Goal: Task Accomplishment & Management: Manage account settings

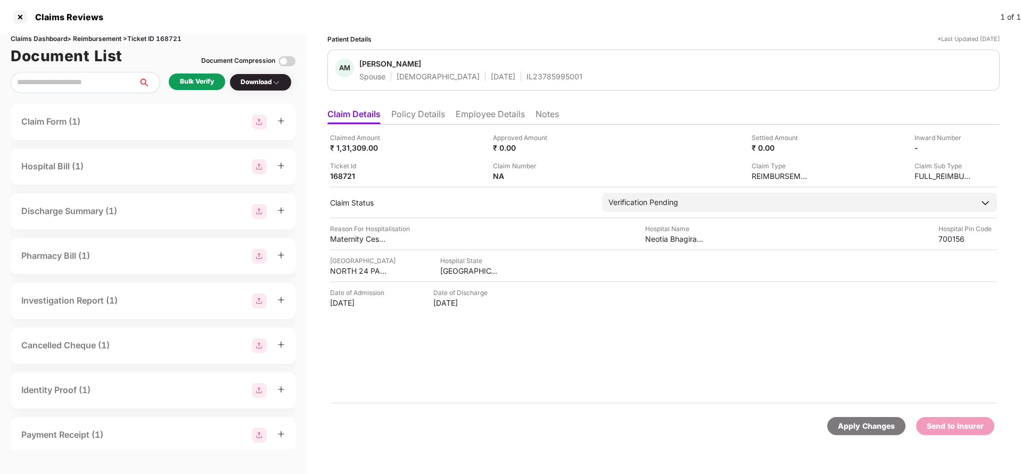
click at [424, 111] on li "Policy Details" at bounding box center [418, 116] width 54 height 15
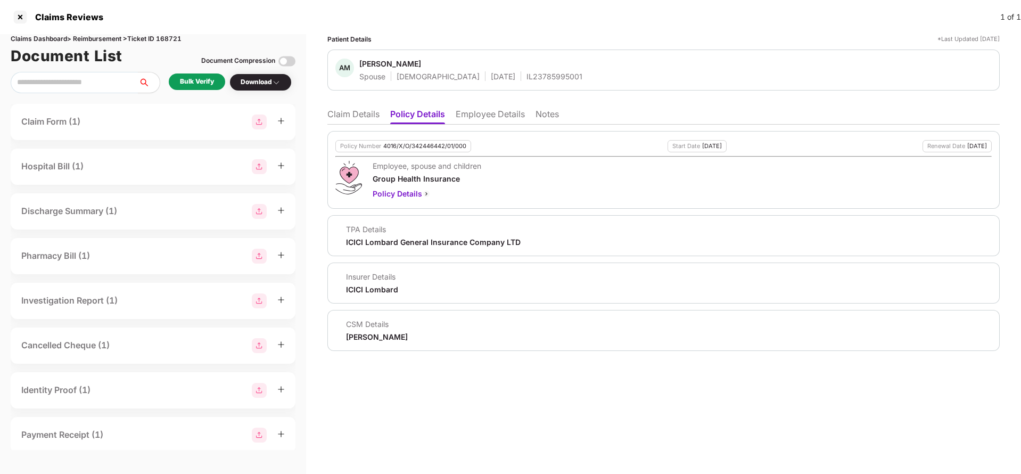
click at [397, 148] on div "4016/X/O/342446442/01/000" at bounding box center [424, 146] width 83 height 7
copy div "4016/X/O/342446442/01/000"
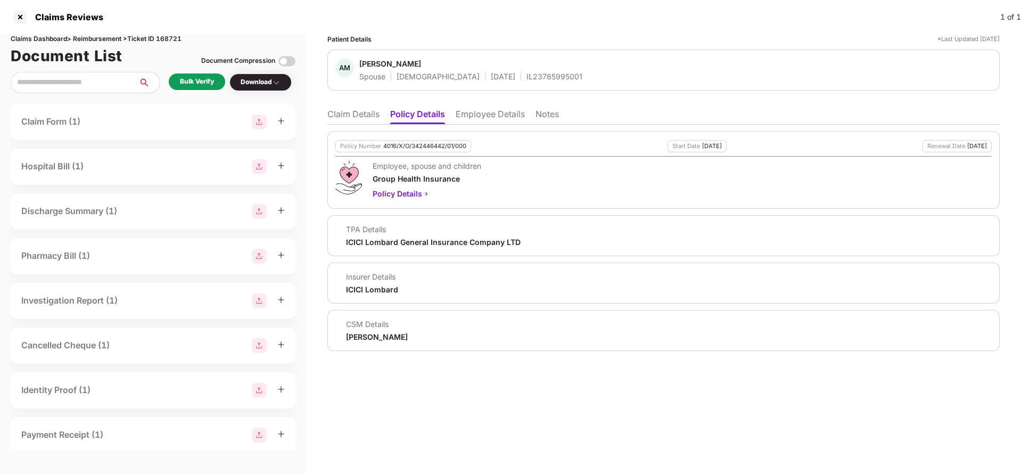
click at [526, 81] on div "IL23785995001" at bounding box center [554, 76] width 56 height 10
copy div "IL23785995001"
click at [350, 110] on li "Claim Details" at bounding box center [353, 116] width 52 height 15
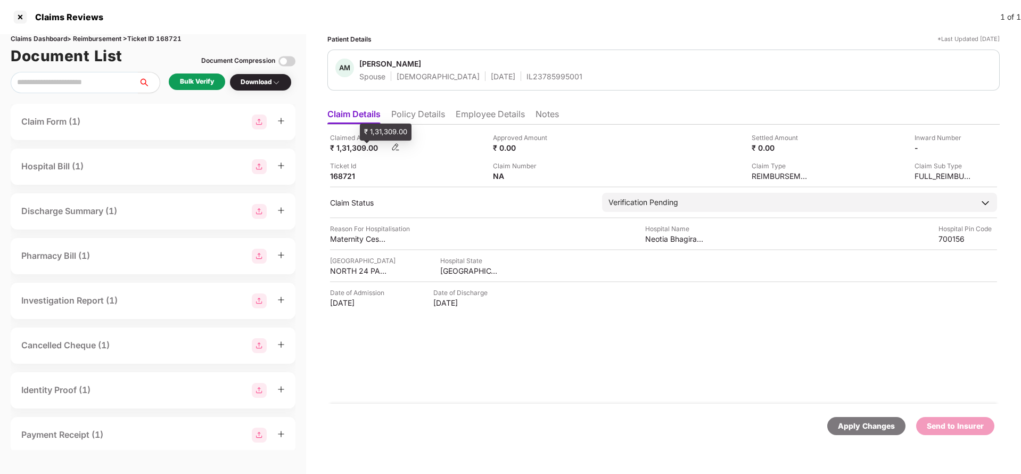
click at [344, 147] on div "₹ 1,31,309.00" at bounding box center [359, 148] width 59 height 10
copy div "1,31,309"
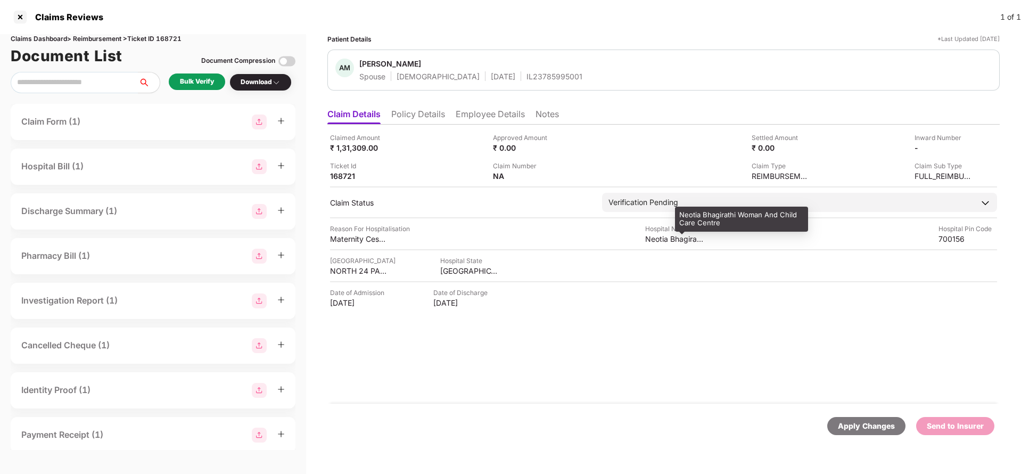
click at [668, 240] on div "Neotia Bhagirathi Woman And Child Care Centre" at bounding box center [674, 239] width 59 height 10
copy div "Neotia Bhagirathi Woman And Child Care Centre"
click at [207, 82] on div "Bulk Verify" at bounding box center [197, 82] width 34 height 10
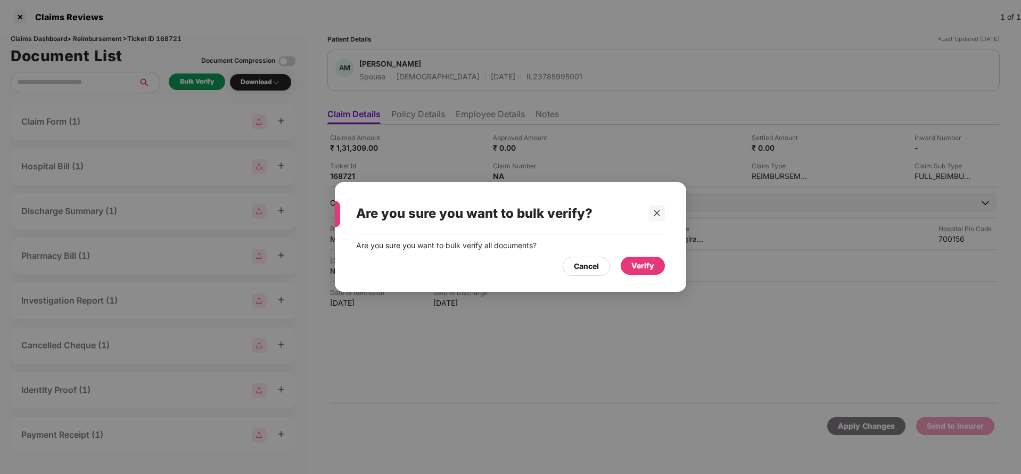
click at [660, 262] on div "Verify" at bounding box center [642, 265] width 44 height 18
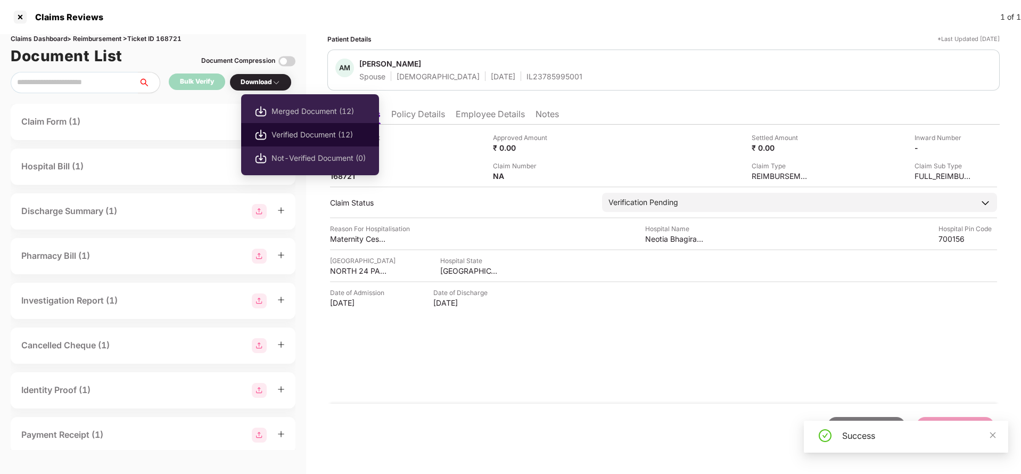
click at [304, 131] on span "Verified Document (12)" at bounding box center [318, 135] width 94 height 12
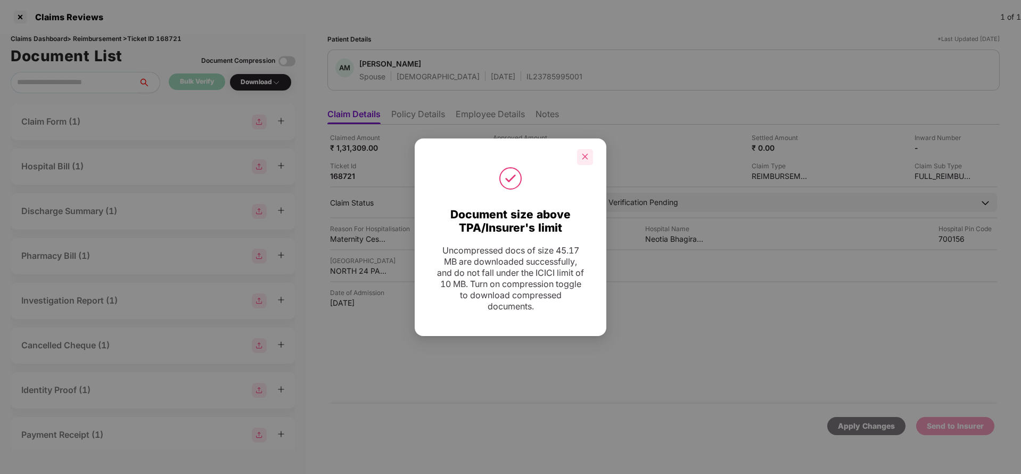
click at [584, 157] on icon "close" at bounding box center [585, 157] width 6 height 6
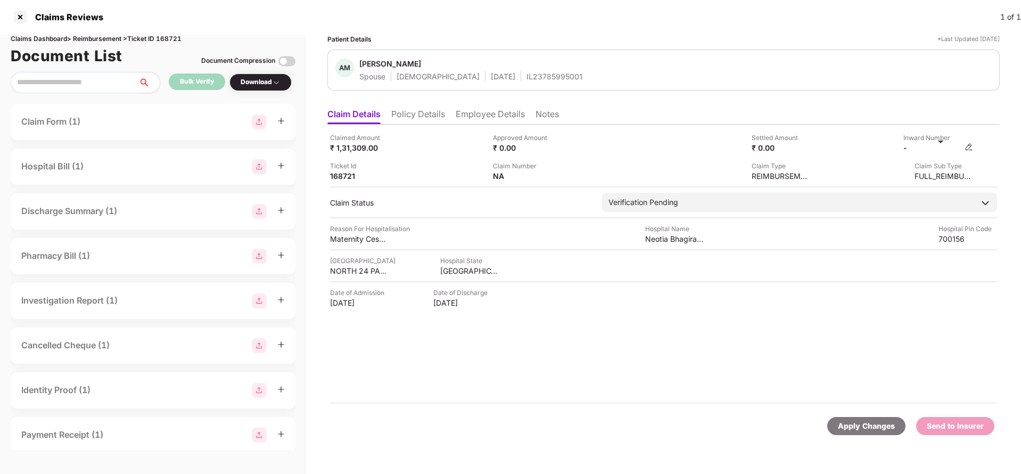
click at [965, 147] on img at bounding box center [968, 147] width 9 height 9
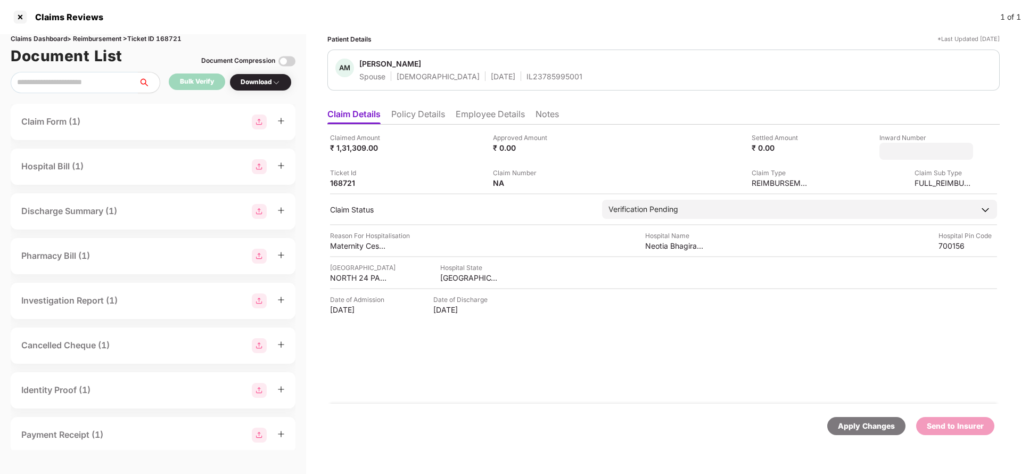
type input "**********"
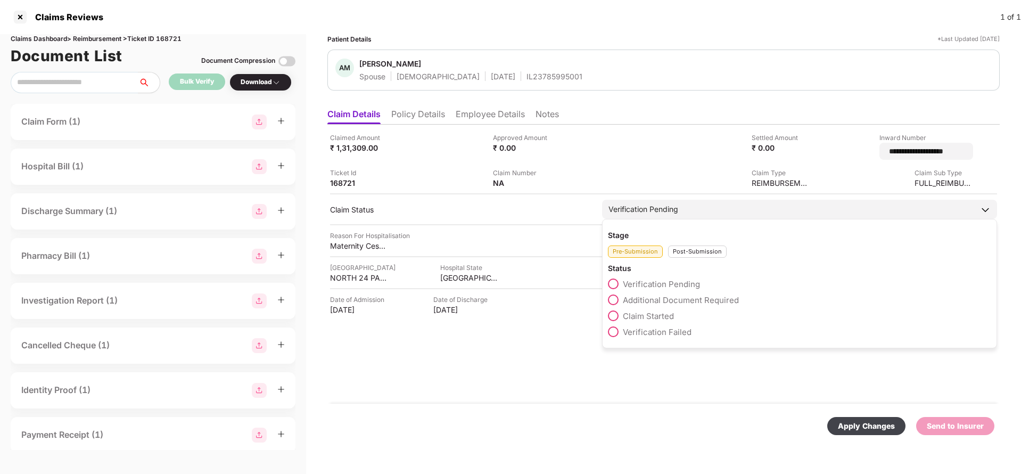
click at [681, 207] on div "Verification Pending" at bounding box center [799, 209] width 395 height 19
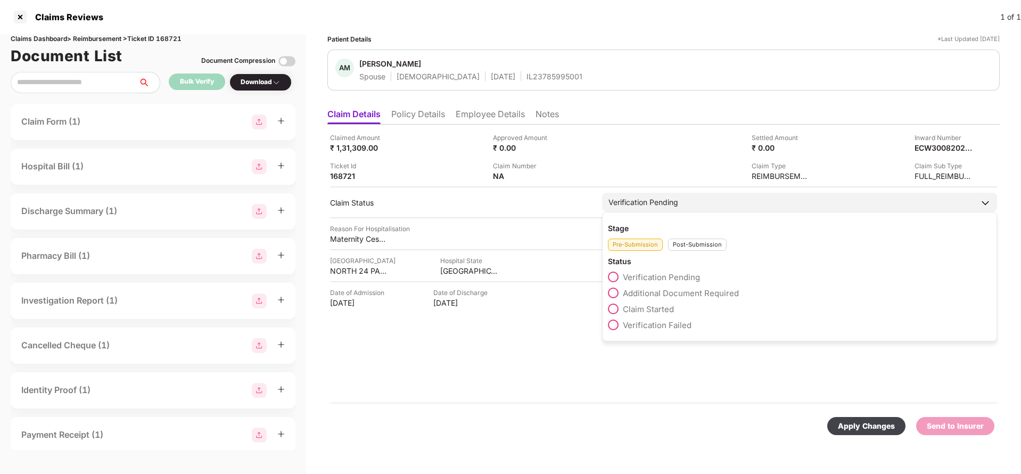
click at [698, 249] on div "Post-Submission" at bounding box center [697, 244] width 59 height 12
click at [668, 293] on span "Claim Under Process" at bounding box center [663, 293] width 80 height 10
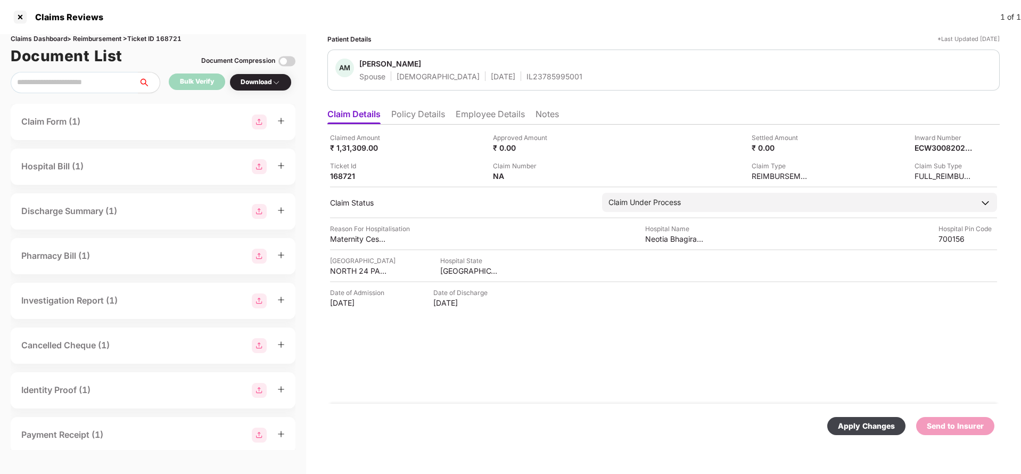
click at [859, 420] on div "Apply Changes" at bounding box center [865, 426] width 57 height 12
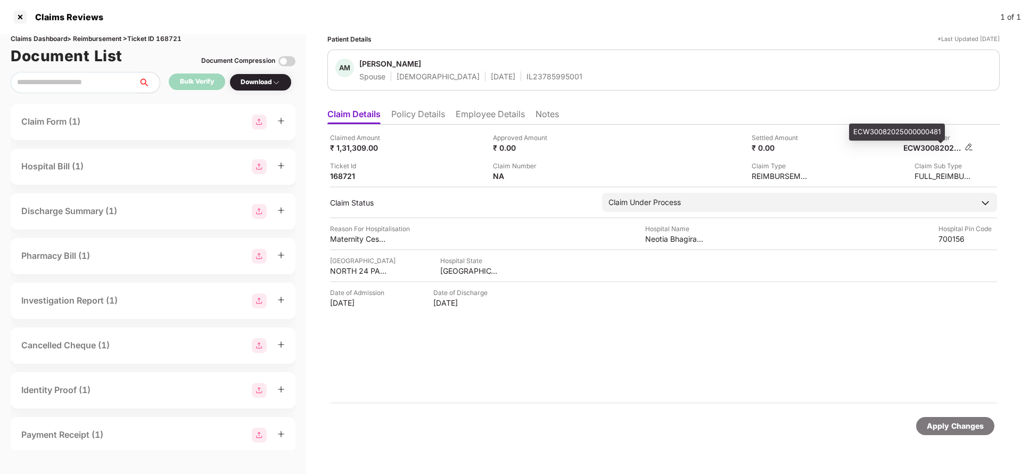
click at [926, 145] on div "ECW30082025000000481" at bounding box center [932, 148] width 59 height 10
copy div "ECW30082025000000481"
click at [526, 78] on div "IL23785995001" at bounding box center [554, 76] width 56 height 10
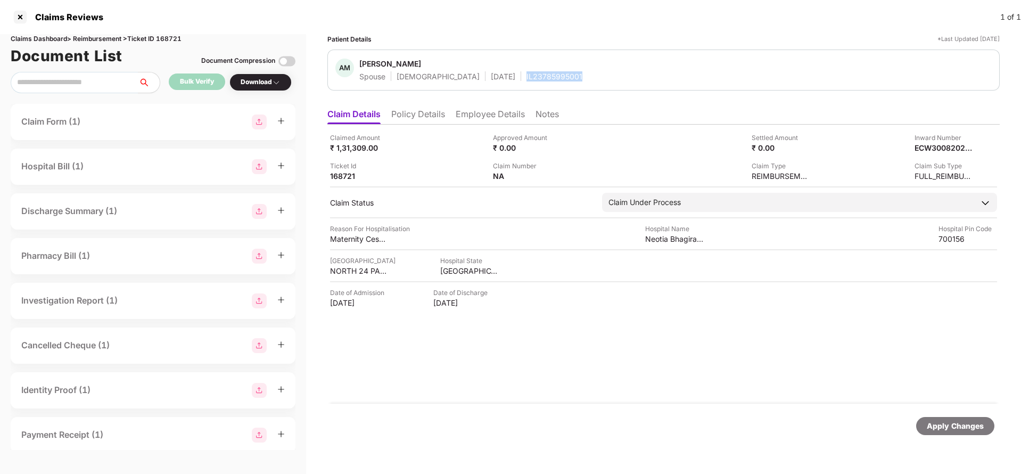
click at [526, 78] on div "IL23785995001" at bounding box center [554, 76] width 56 height 10
copy div "IL23785995001"
click at [948, 425] on div "Apply Changes" at bounding box center [954, 426] width 57 height 12
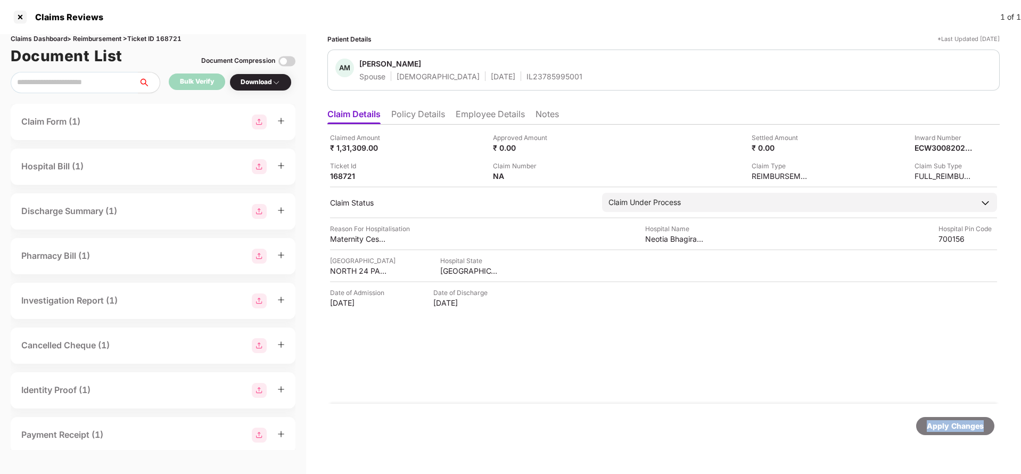
click at [948, 425] on div "Apply Changes" at bounding box center [954, 426] width 57 height 12
click at [170, 38] on div "Claims Dashboard > Reimbursement > Ticket ID 168721" at bounding box center [153, 39] width 285 height 10
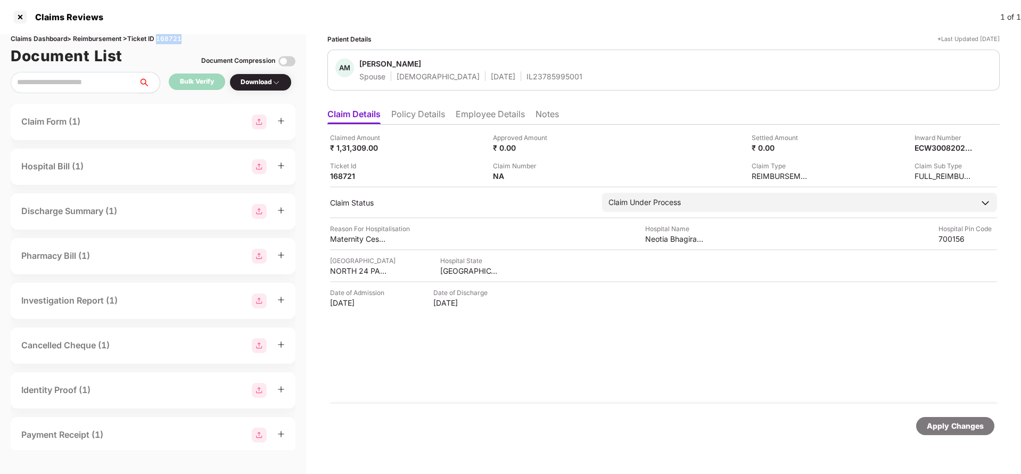
copy div "168721"
click at [941, 420] on div "Apply Changes" at bounding box center [954, 426] width 57 height 12
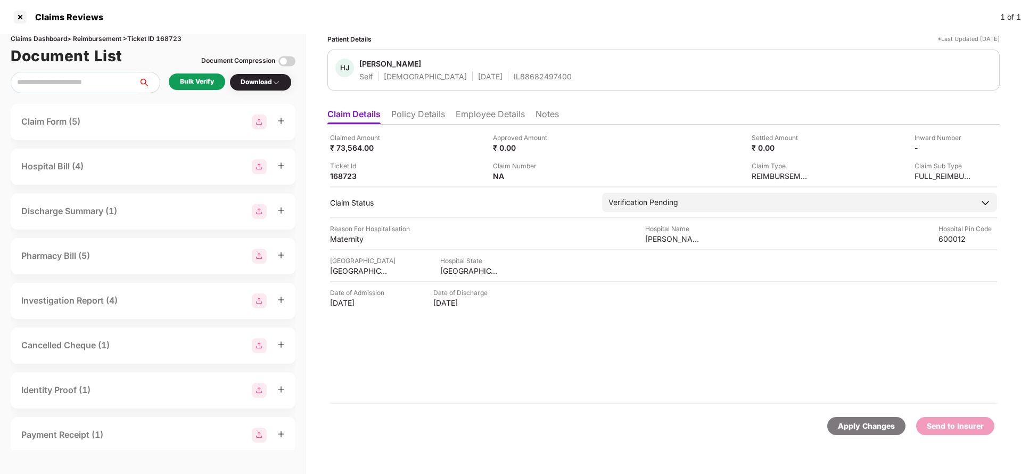
click at [421, 104] on ul "Claim Details Policy Details Employee Details Notes" at bounding box center [663, 113] width 672 height 21
click at [424, 115] on li "Policy Details" at bounding box center [418, 116] width 54 height 15
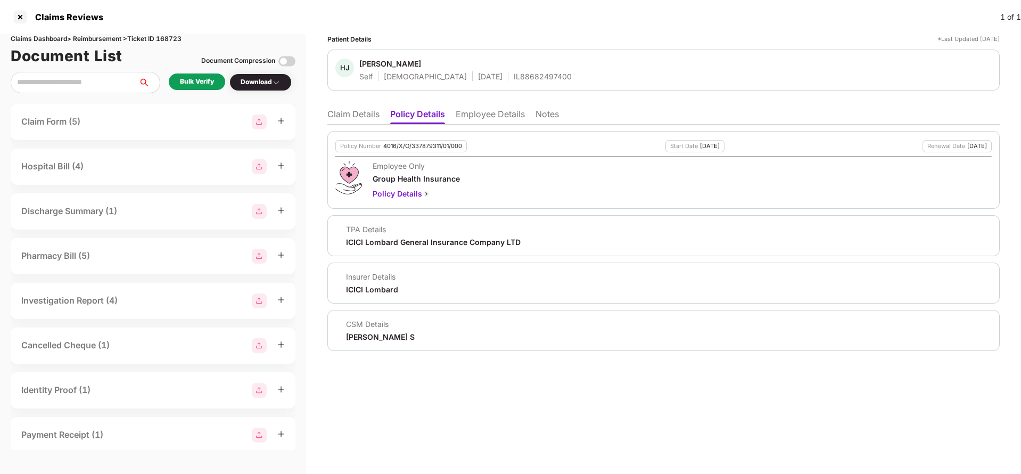
click at [432, 147] on div "4016/X/O/337879311/01/000" at bounding box center [422, 146] width 79 height 7
copy div "4016/X/O/337879311/01/000"
click at [513, 80] on div "IL88682497400" at bounding box center [542, 76] width 58 height 10
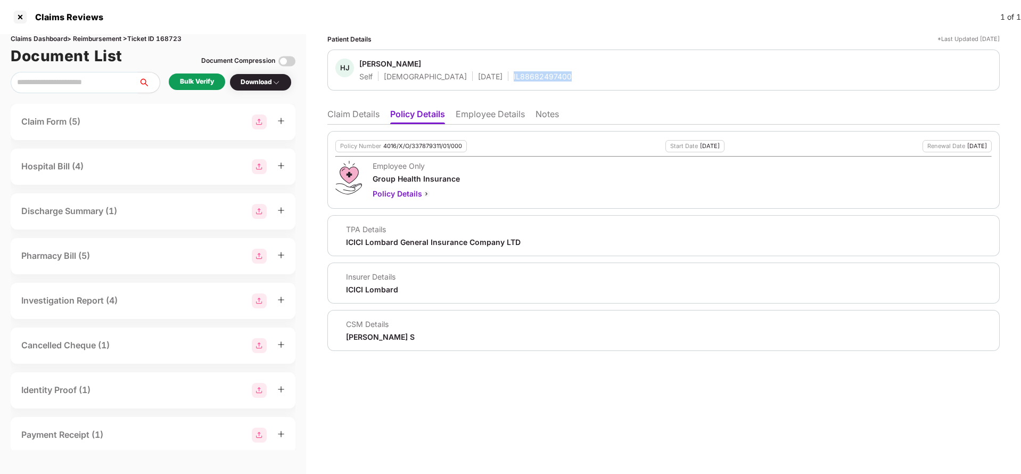
click at [513, 80] on div "IL88682497400" at bounding box center [542, 76] width 58 height 10
copy div "IL88682497400"
click at [479, 109] on li "Employee Details" at bounding box center [489, 116] width 69 height 15
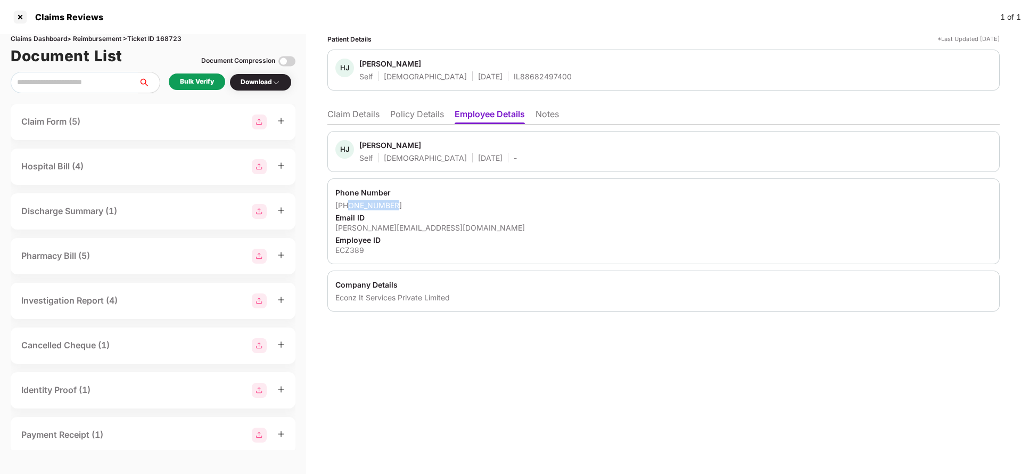
drag, startPoint x: 350, startPoint y: 205, endPoint x: 416, endPoint y: 197, distance: 66.4
click at [416, 197] on div "Phone Number +918898008016 Email ID hetal.s@econz.net Employee ID ECZ389" at bounding box center [663, 221] width 672 height 86
copy div "8898008016"
click at [377, 229] on div "hetal.s@econz.net" at bounding box center [663, 227] width 656 height 10
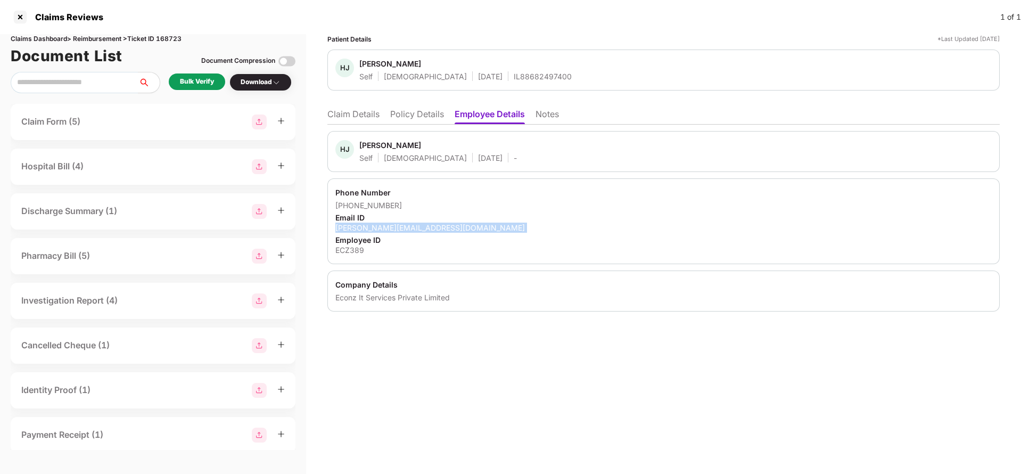
click at [377, 229] on div "hetal.s@econz.net" at bounding box center [663, 227] width 656 height 10
copy div "hetal.s@econz.net"
click at [356, 112] on li "Claim Details" at bounding box center [353, 116] width 52 height 15
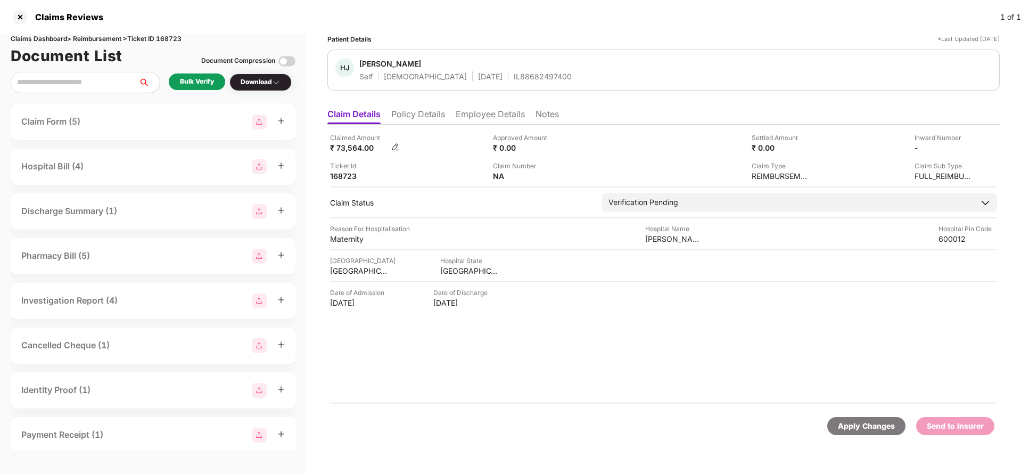
click at [351, 151] on div "₹ 73,564.00" at bounding box center [359, 148] width 59 height 10
copy div "73,564"
click at [676, 240] on div "Devraj Manickchand maternity hospital" at bounding box center [674, 239] width 59 height 10
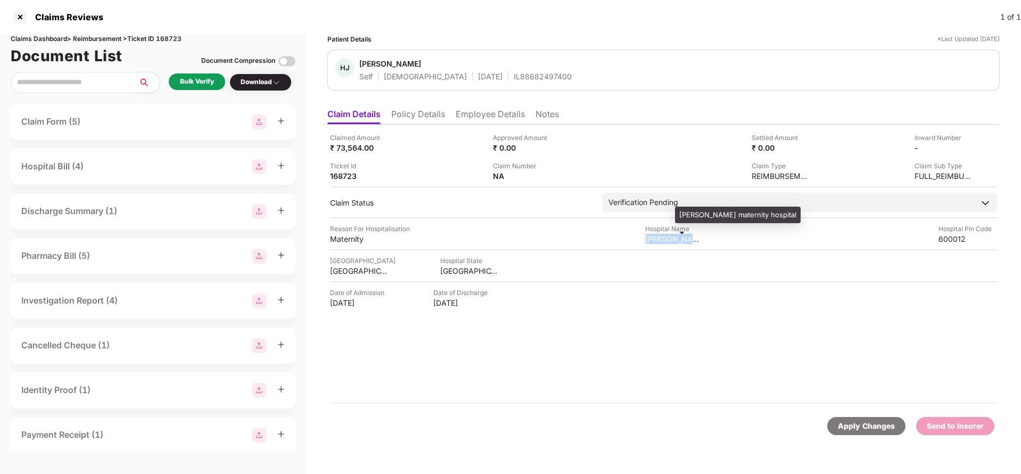
click at [676, 240] on div "Devraj Manickchand maternity hospital" at bounding box center [674, 239] width 59 height 10
copy div "Devraj Manickchand maternity hospital"
click at [175, 81] on div "Bulk Verify" at bounding box center [197, 81] width 56 height 16
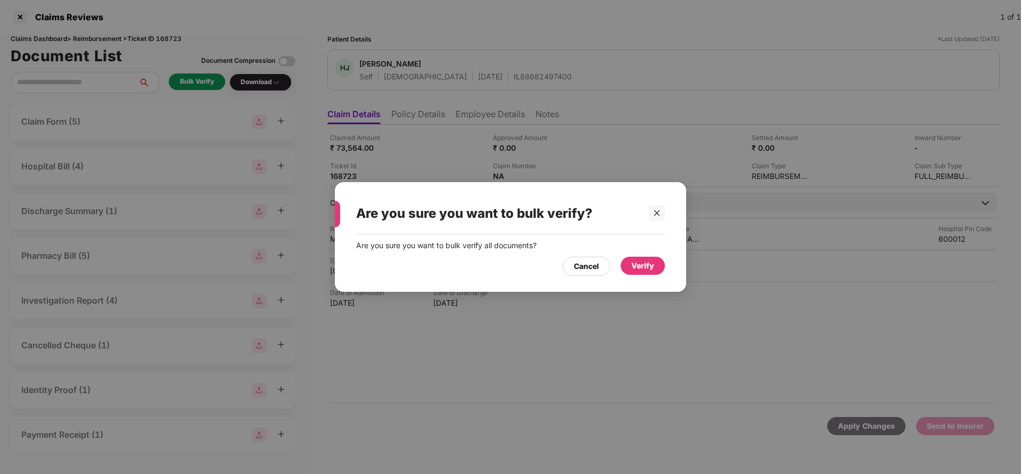
click at [648, 264] on div "Verify" at bounding box center [642, 266] width 23 height 12
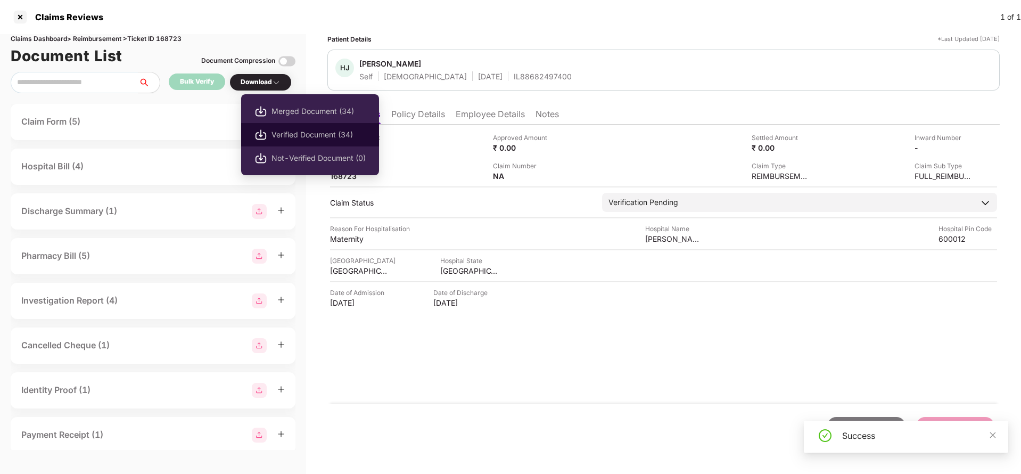
click at [317, 134] on span "Verified Document (34)" at bounding box center [318, 135] width 94 height 12
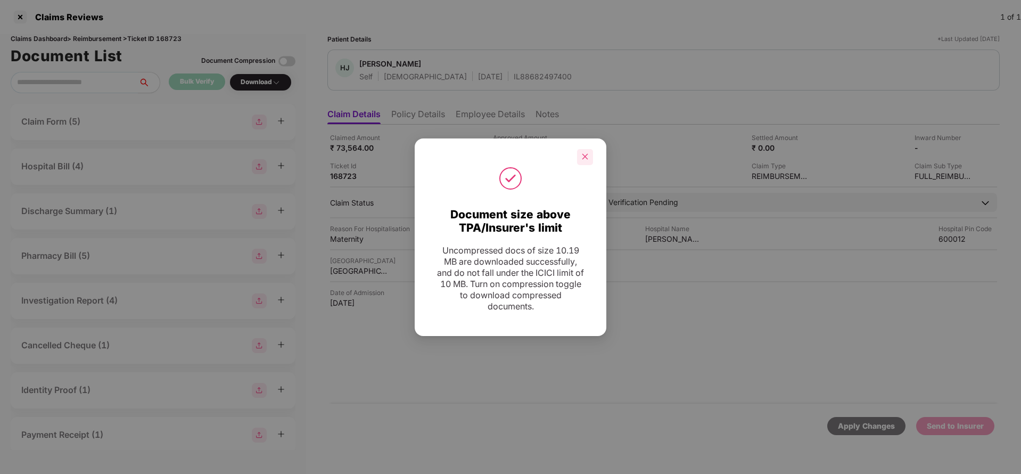
click at [585, 157] on icon "close" at bounding box center [584, 156] width 7 height 7
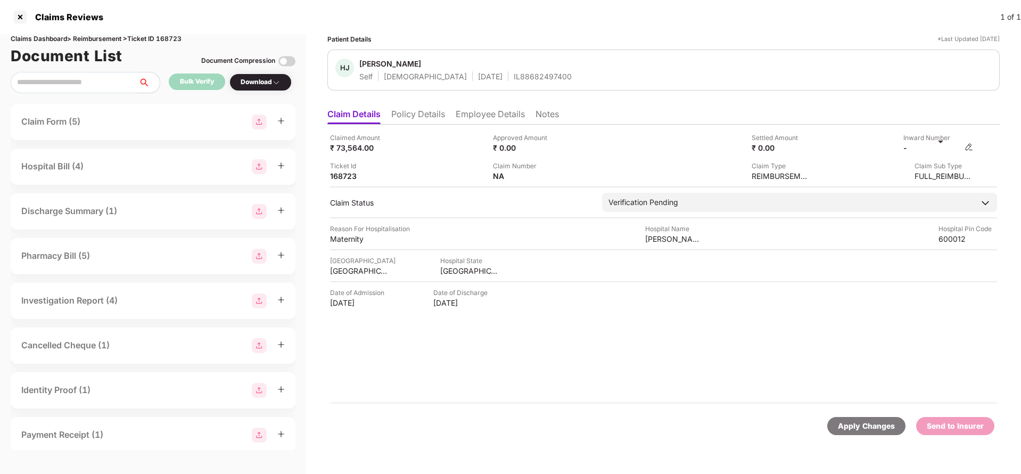
click at [970, 143] on img at bounding box center [968, 147] width 9 height 9
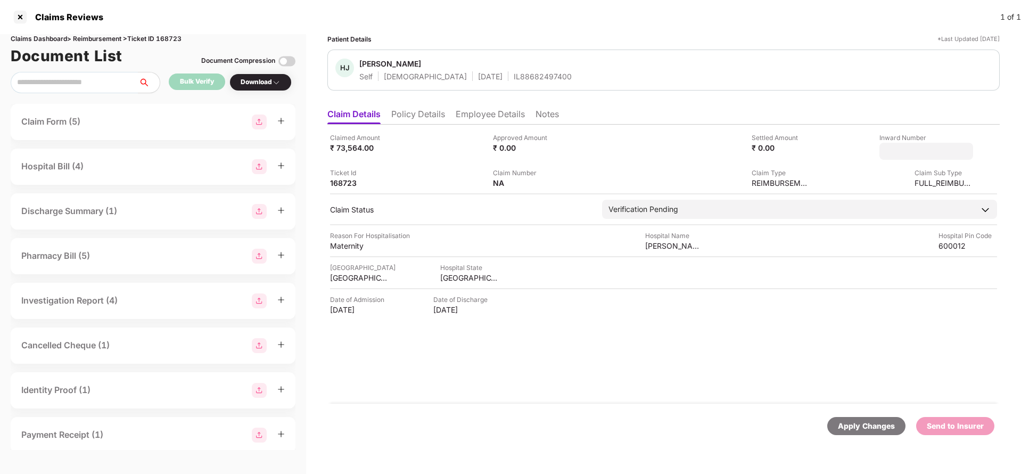
type input "**********"
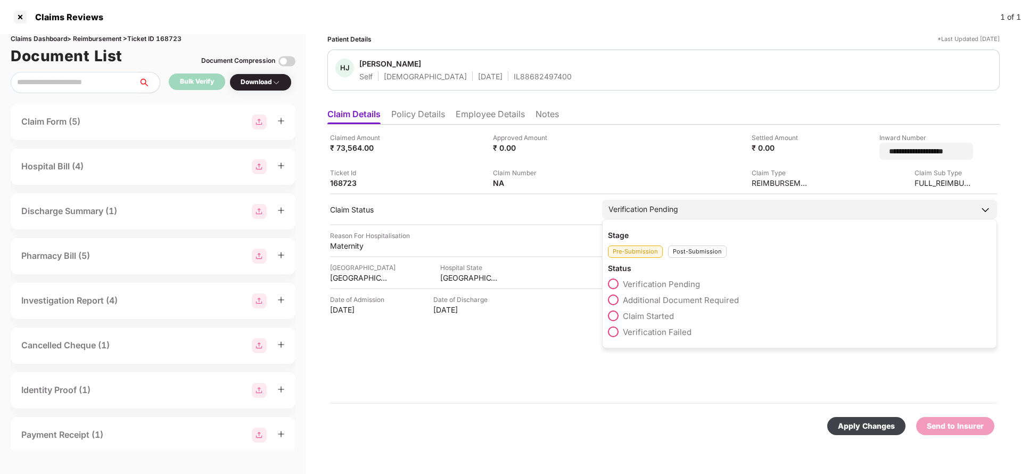
click at [700, 206] on div "Verification Pending" at bounding box center [799, 209] width 395 height 19
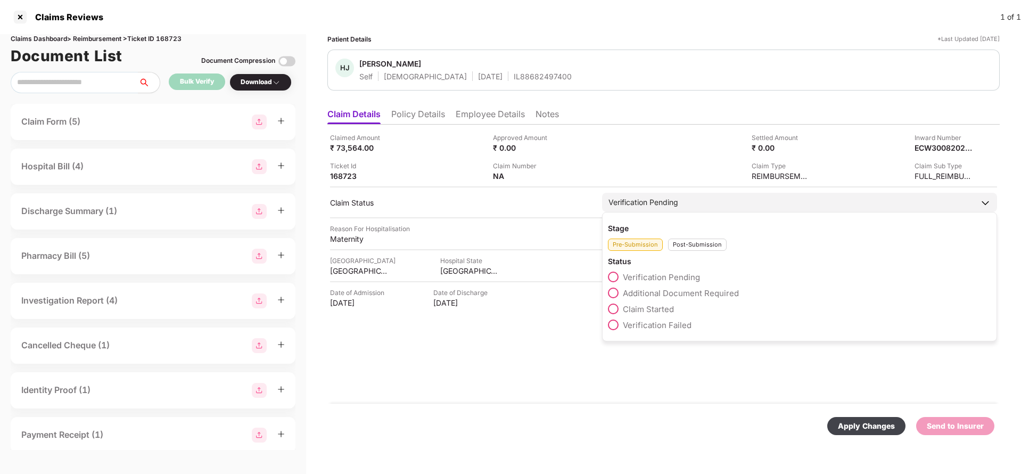
click at [704, 243] on div "Post-Submission" at bounding box center [697, 244] width 59 height 12
click at [683, 288] on span "Claim Under Process" at bounding box center [663, 293] width 80 height 10
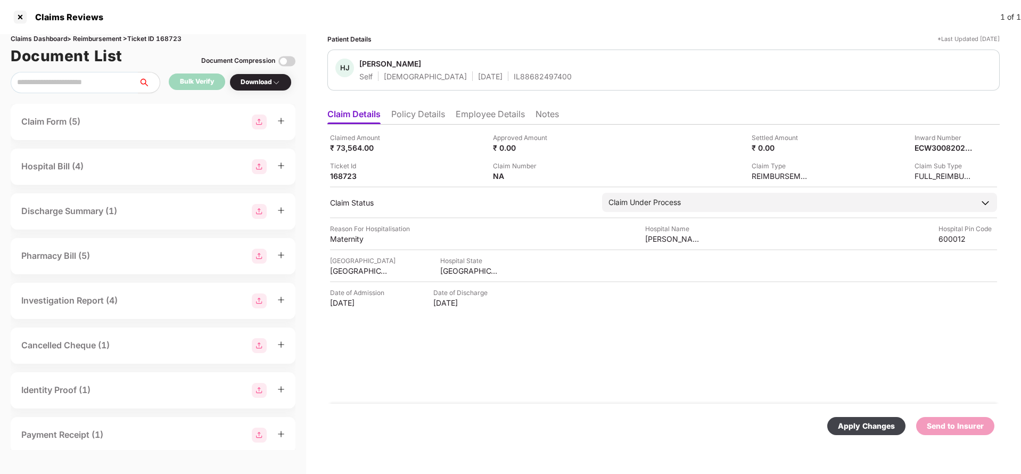
click at [880, 418] on div "Apply Changes" at bounding box center [866, 426] width 78 height 18
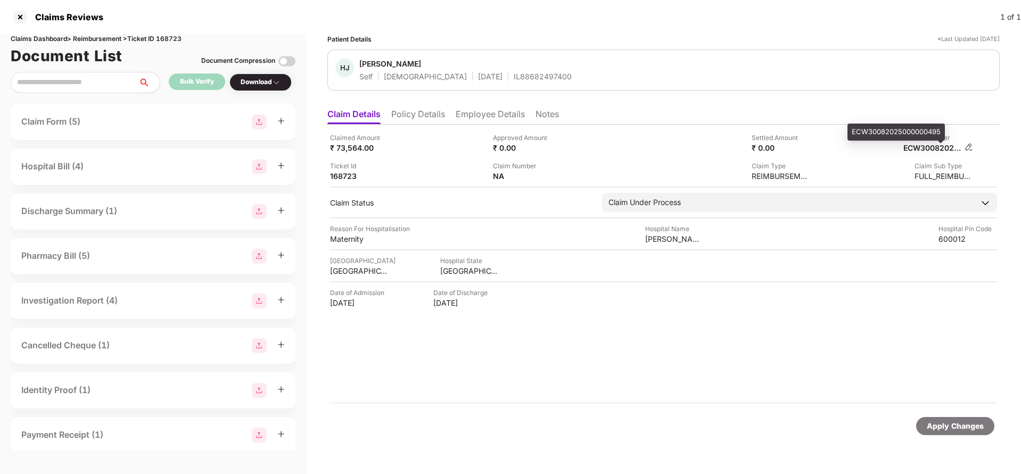
click at [932, 144] on div "ECW30082025000000495" at bounding box center [932, 148] width 59 height 10
copy div "ECW30082025000000495"
click at [501, 84] on div "HJ Hetal J Shah Self Female 07 Feb 1982 IL88682497400" at bounding box center [663, 69] width 672 height 41
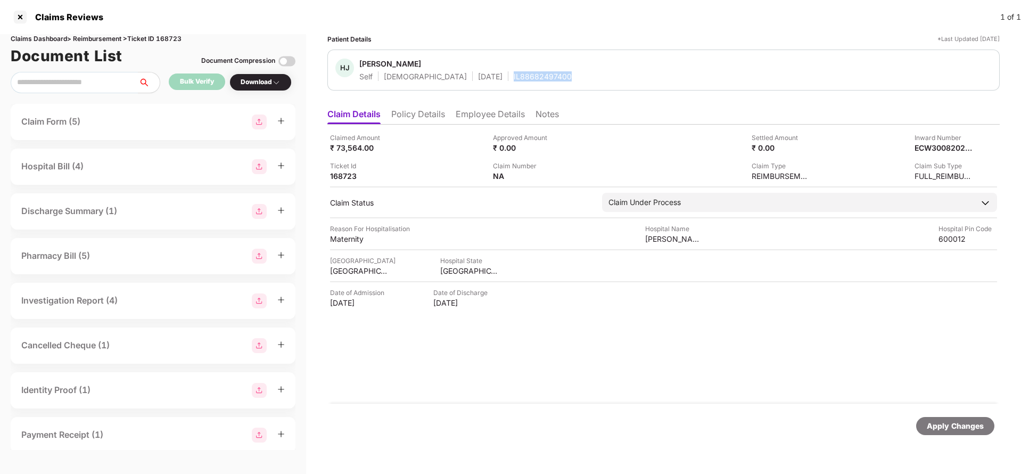
click at [501, 84] on div "HJ Hetal J Shah Self Female 07 Feb 1982 IL88682497400" at bounding box center [663, 69] width 672 height 41
copy div "IL88682497400"
click at [954, 428] on div "Apply Changes" at bounding box center [954, 426] width 57 height 12
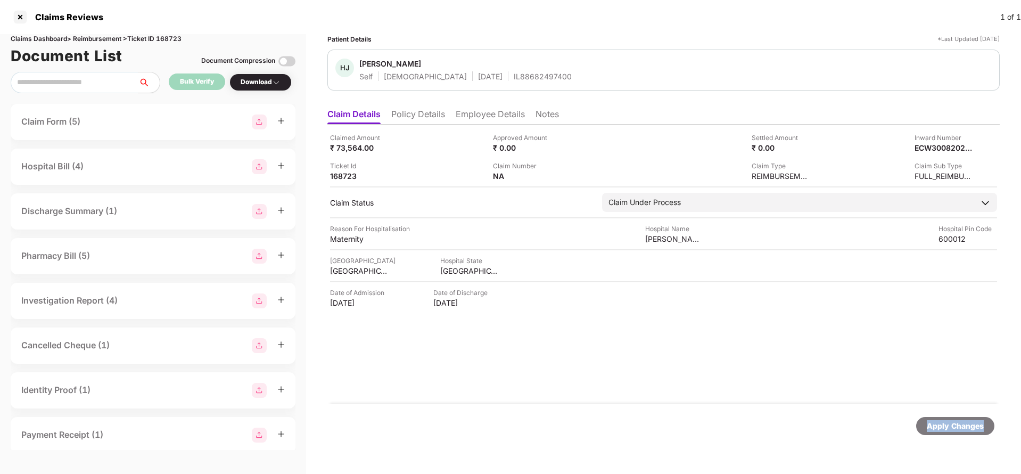
click at [954, 428] on div "Apply Changes" at bounding box center [954, 426] width 57 height 12
click at [174, 39] on div "Claims Dashboard > Reimbursement > Ticket ID 168723" at bounding box center [153, 39] width 285 height 10
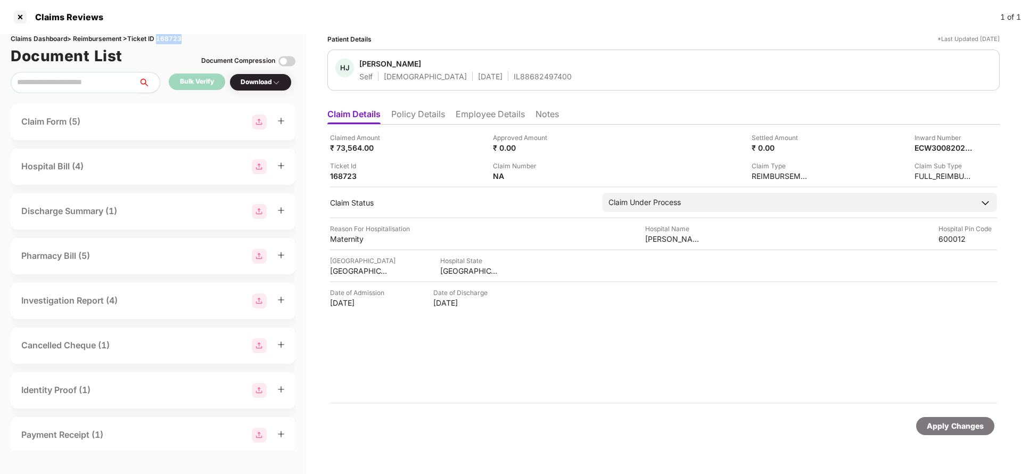
copy div "168723"
click at [942, 429] on div "Apply Changes" at bounding box center [954, 426] width 57 height 12
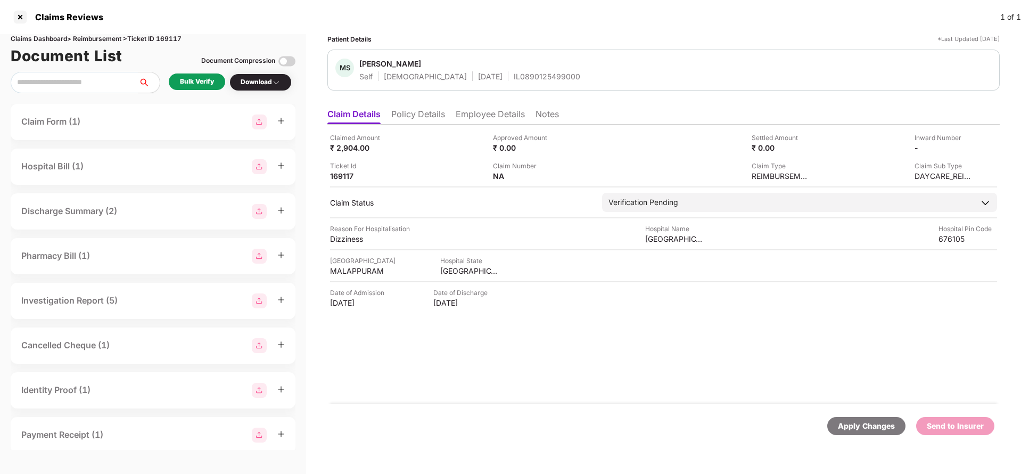
click at [406, 117] on li "Policy Details" at bounding box center [418, 116] width 54 height 15
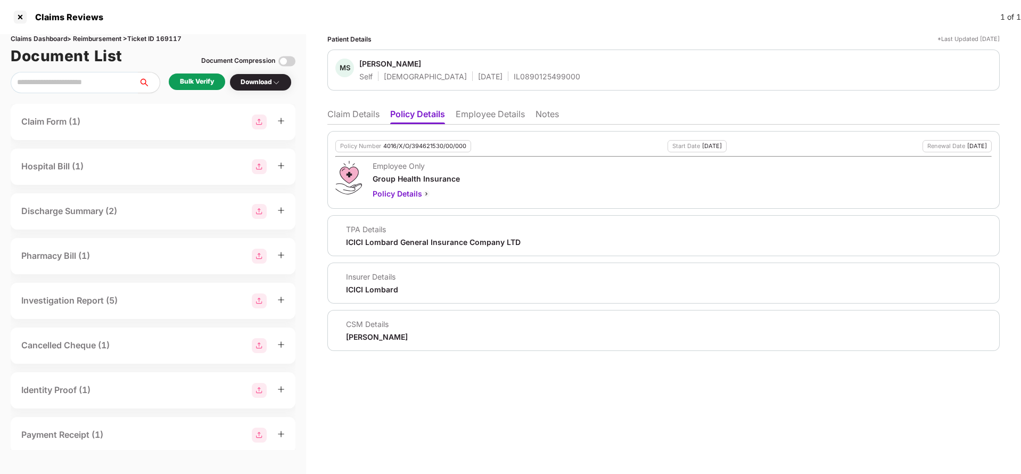
click at [412, 146] on div "4016/X/O/394621530/00/000" at bounding box center [424, 146] width 83 height 7
copy div "4016/X/O/394621530/00/000"
click at [513, 71] on div "IL0890125499000" at bounding box center [546, 76] width 67 height 10
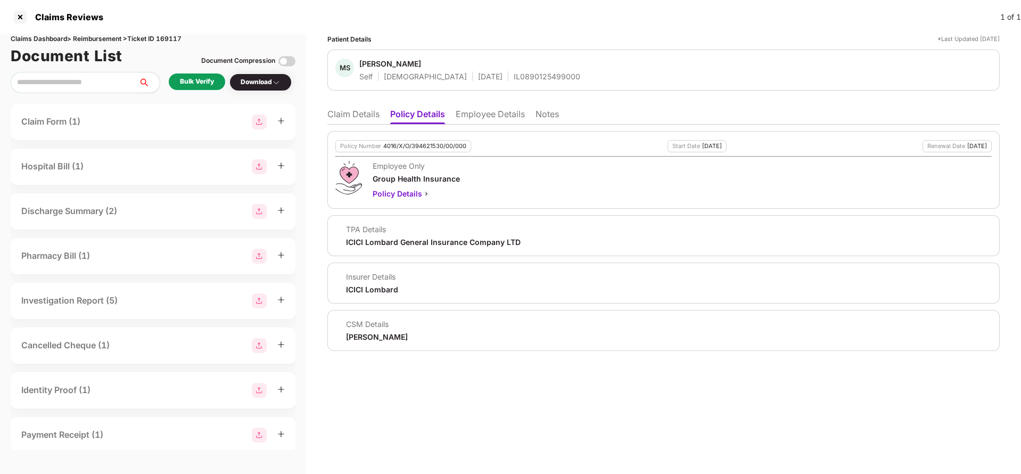
click at [513, 71] on div "IL0890125499000" at bounding box center [546, 76] width 67 height 10
copy div "IL0890125499000"
click at [490, 112] on li "Employee Details" at bounding box center [489, 116] width 69 height 15
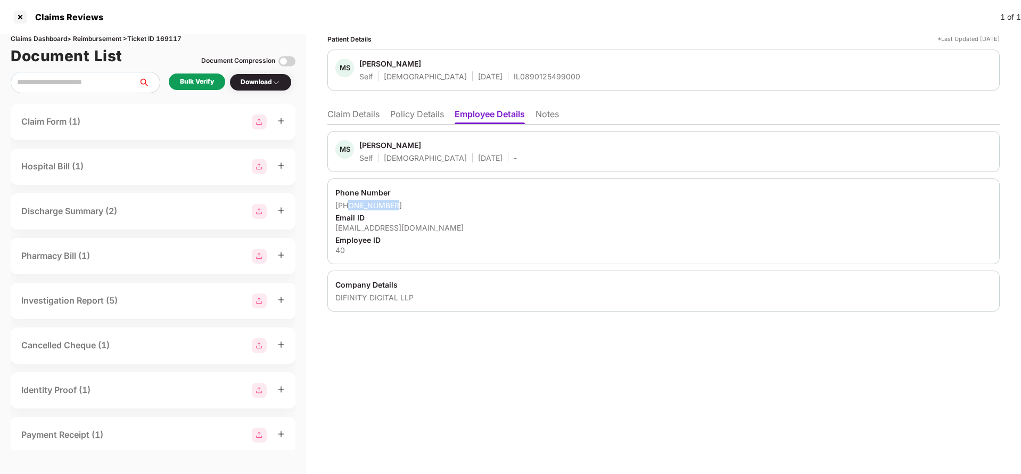
drag, startPoint x: 350, startPoint y: 206, endPoint x: 425, endPoint y: 202, distance: 75.1
click at [425, 202] on div "[PHONE_NUMBER]" at bounding box center [663, 205] width 656 height 10
copy div "9446635563"
click at [407, 227] on div "[EMAIL_ADDRESS][DOMAIN_NAME]" at bounding box center [663, 227] width 656 height 10
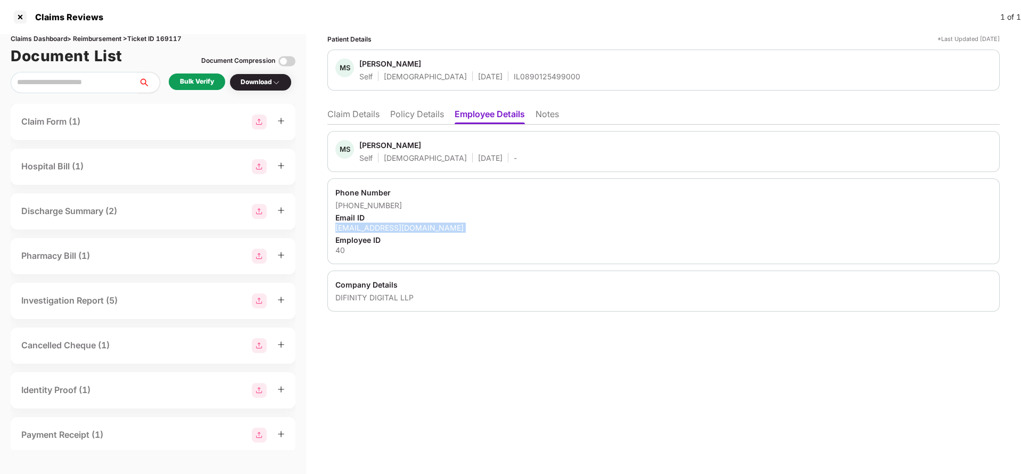
click at [407, 227] on div "[EMAIL_ADDRESS][DOMAIN_NAME]" at bounding box center [663, 227] width 656 height 10
copy div "[EMAIL_ADDRESS][DOMAIN_NAME]"
click at [371, 121] on li "Claim Details" at bounding box center [353, 116] width 52 height 15
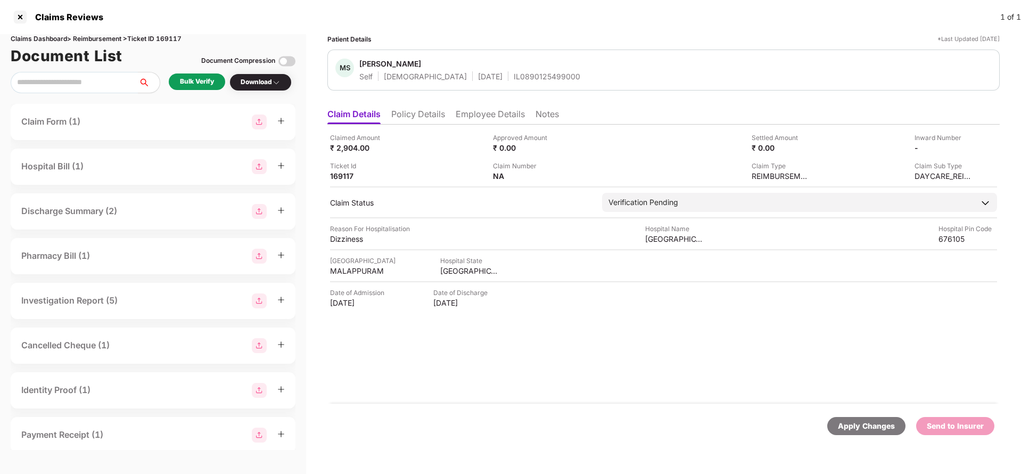
click at [345, 157] on div "Claimed Amount ₹ 2,904.00 Approved Amount ₹ 0.00 Settled Amount ₹ 0.00 Inward N…" at bounding box center [663, 156] width 667 height 48
click at [348, 141] on div "Claimed Amount" at bounding box center [359, 137] width 59 height 10
click at [348, 145] on div "₹ 2,904.00" at bounding box center [359, 148] width 59 height 10
copy div "2,904"
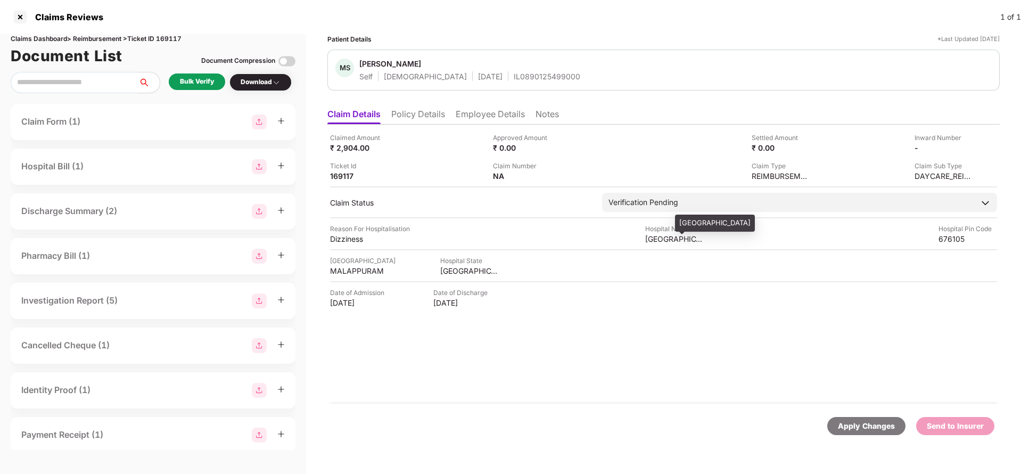
click at [654, 239] on div "[GEOGRAPHIC_DATA]" at bounding box center [674, 239] width 59 height 10
copy div "[GEOGRAPHIC_DATA]"
click at [191, 86] on div "Bulk Verify" at bounding box center [197, 82] width 34 height 10
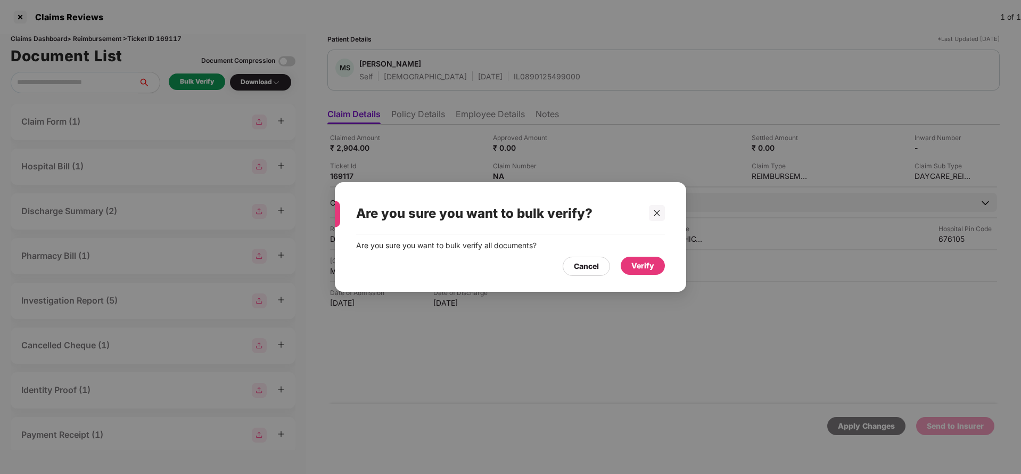
click at [639, 270] on div "Verify" at bounding box center [642, 266] width 23 height 12
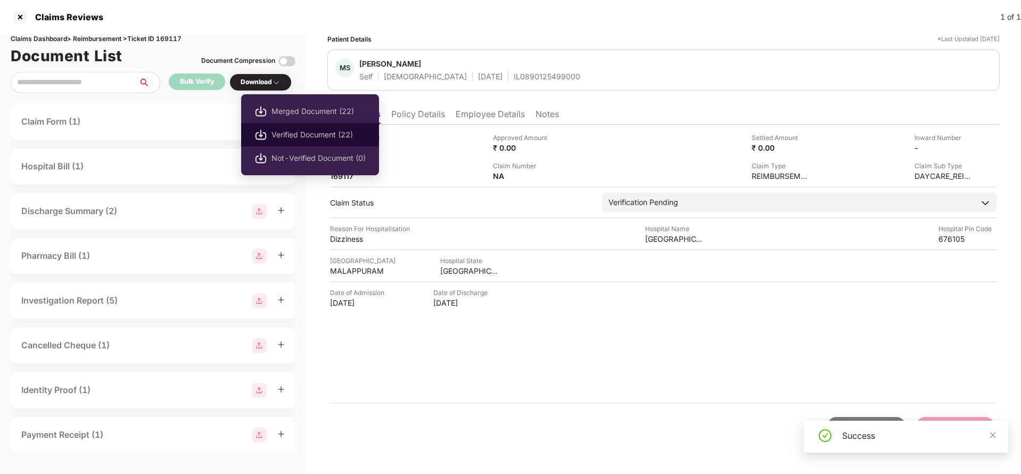
click at [288, 126] on li "Verified Document (22)" at bounding box center [310, 134] width 138 height 23
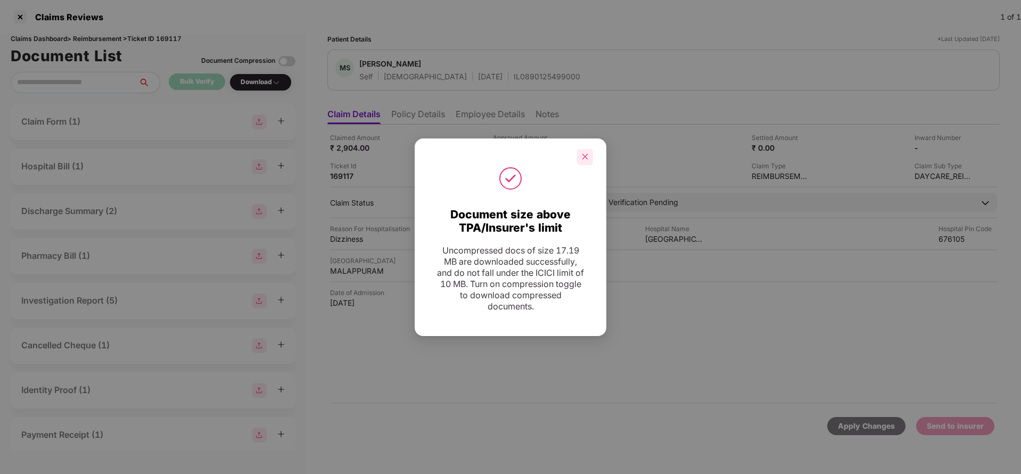
click at [586, 157] on icon "close" at bounding box center [585, 157] width 6 height 6
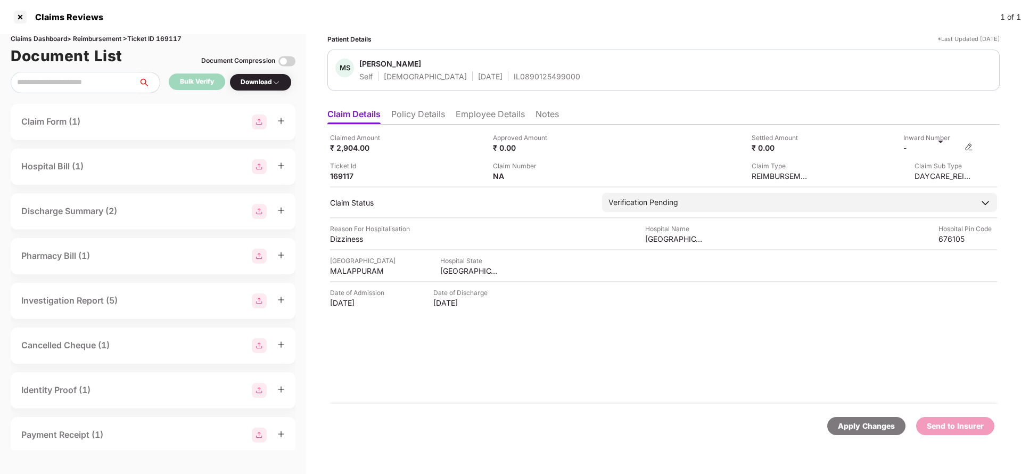
click at [966, 148] on img at bounding box center [968, 147] width 9 height 9
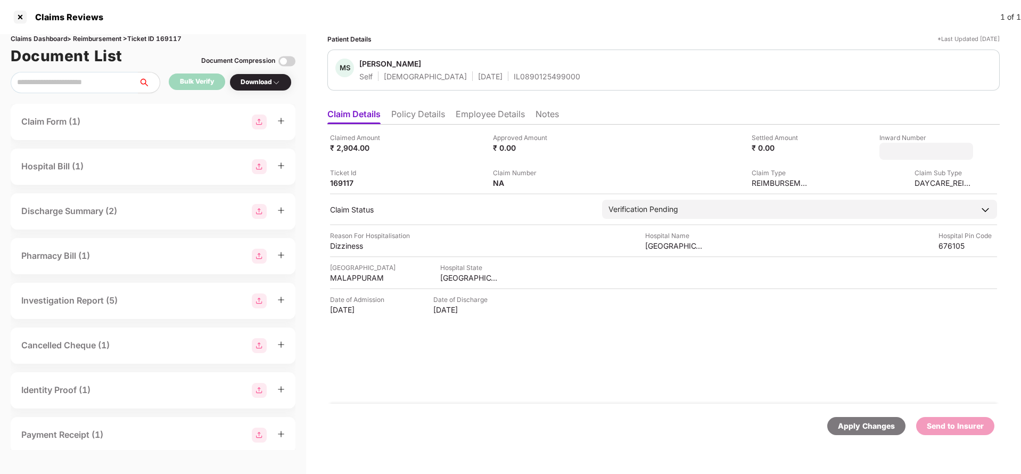
type input "**********"
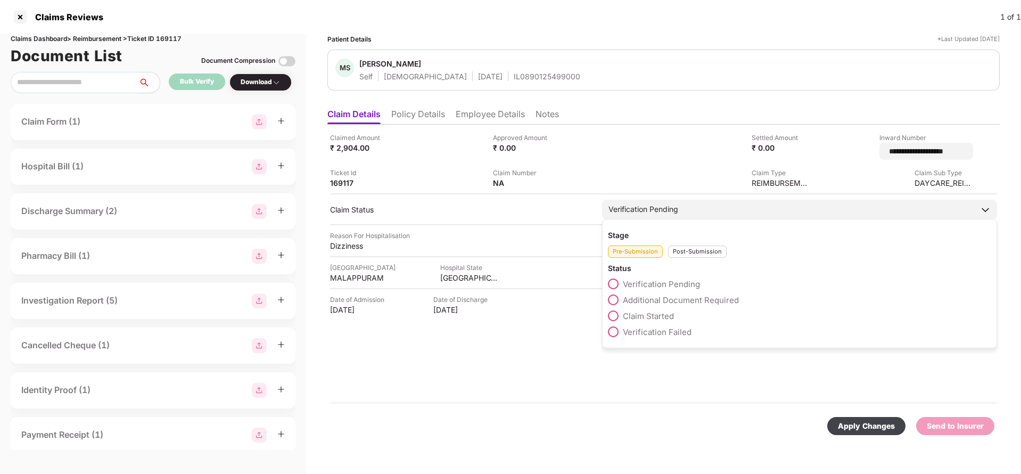
click at [685, 209] on div "Verification Pending" at bounding box center [799, 209] width 395 height 19
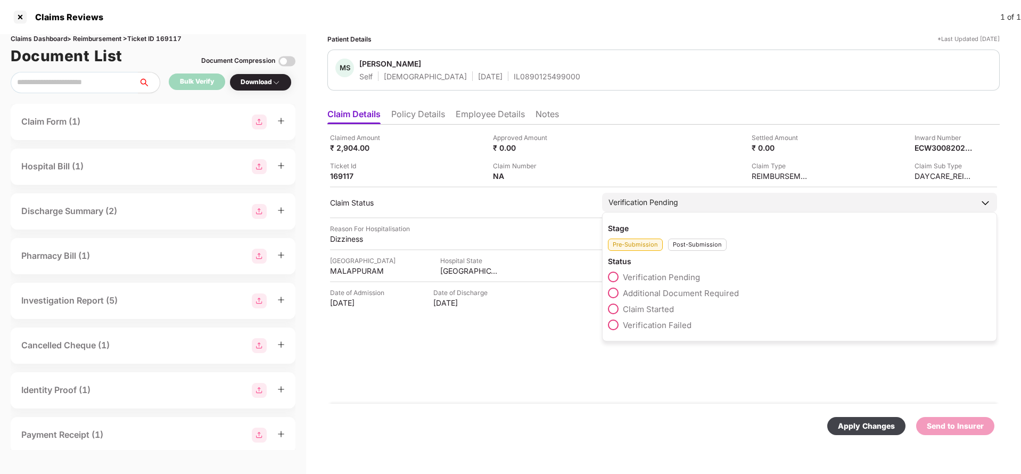
click at [698, 204] on div "Verification Pending" at bounding box center [799, 202] width 395 height 19
click at [712, 240] on div "Post-Submission" at bounding box center [697, 244] width 59 height 12
click at [665, 295] on span "Claim Under Process" at bounding box center [663, 293] width 80 height 10
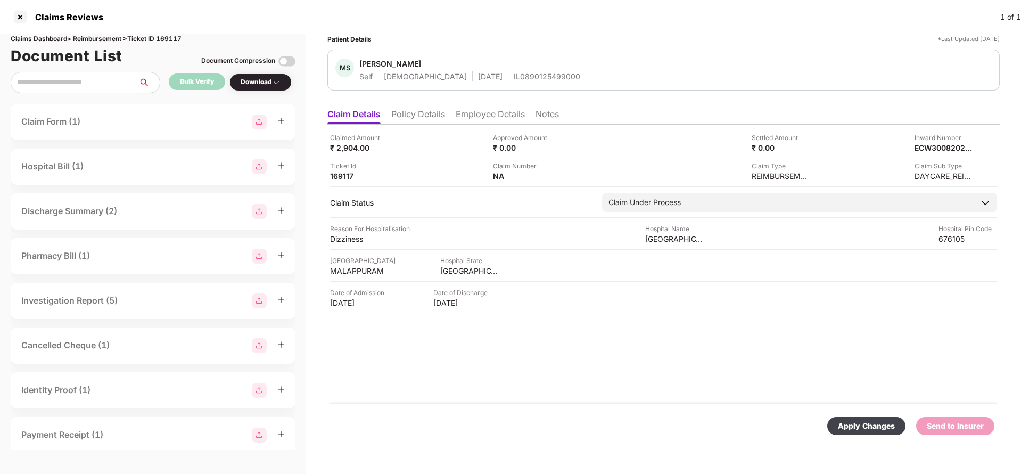
click at [853, 428] on div "Apply Changes" at bounding box center [865, 426] width 57 height 12
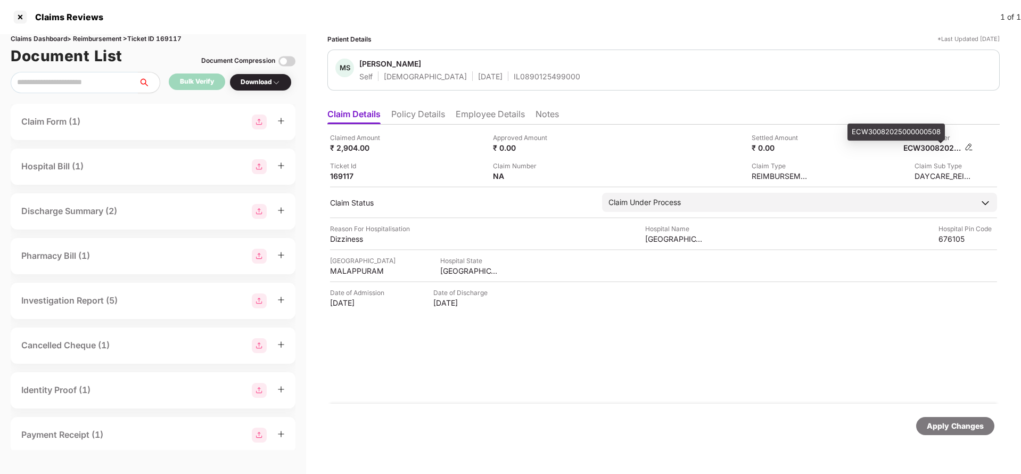
click at [943, 146] on div "ECW30082025000000508" at bounding box center [932, 148] width 59 height 10
copy div "ECW30082025000000508"
click at [513, 76] on div "IL0890125499000" at bounding box center [546, 76] width 67 height 10
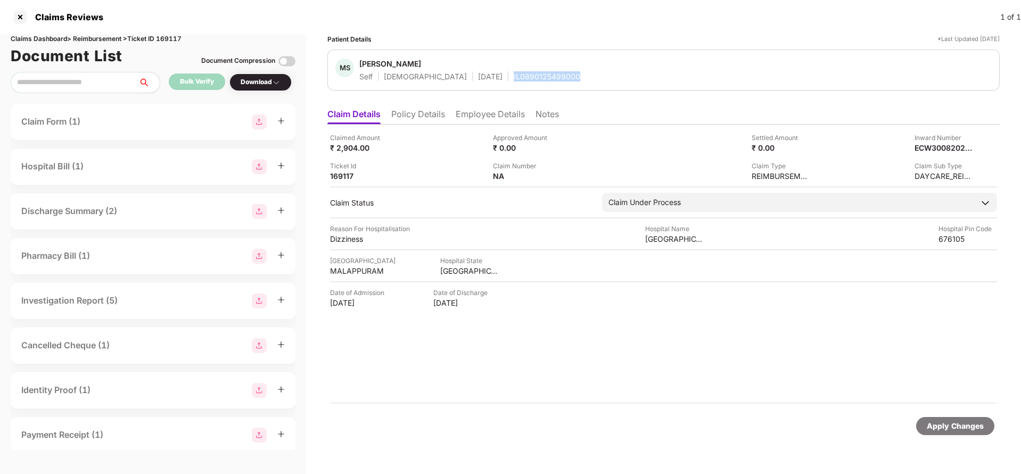
click at [513, 76] on div "IL0890125499000" at bounding box center [546, 76] width 67 height 10
copy div "IL0890125499000"
click at [947, 427] on div "Apply Changes" at bounding box center [954, 426] width 57 height 12
click at [948, 427] on div "Apply Changes" at bounding box center [954, 426] width 57 height 12
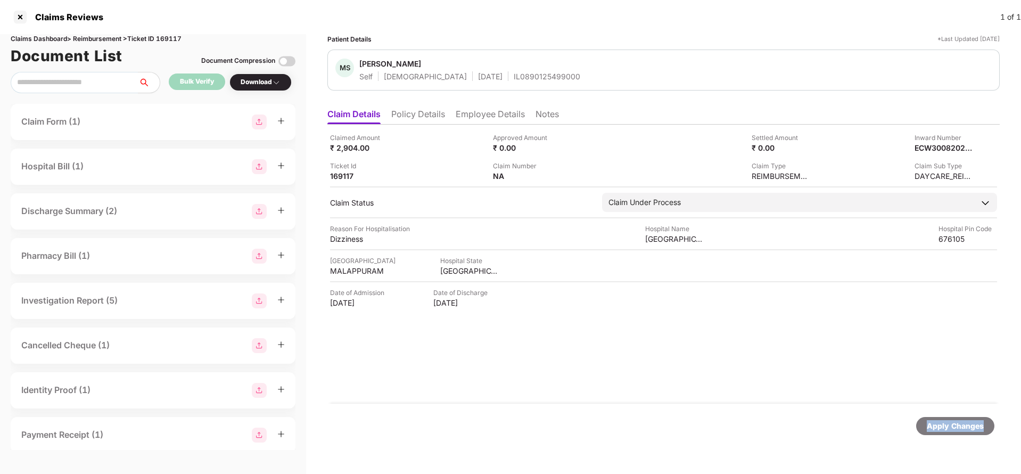
click at [948, 427] on div "Apply Changes" at bounding box center [954, 426] width 57 height 12
click at [169, 37] on div "Claims Dashboard > Reimbursement > Ticket ID 169117" at bounding box center [153, 39] width 285 height 10
copy div "169117"
click at [944, 421] on div "Apply Changes" at bounding box center [954, 426] width 57 height 12
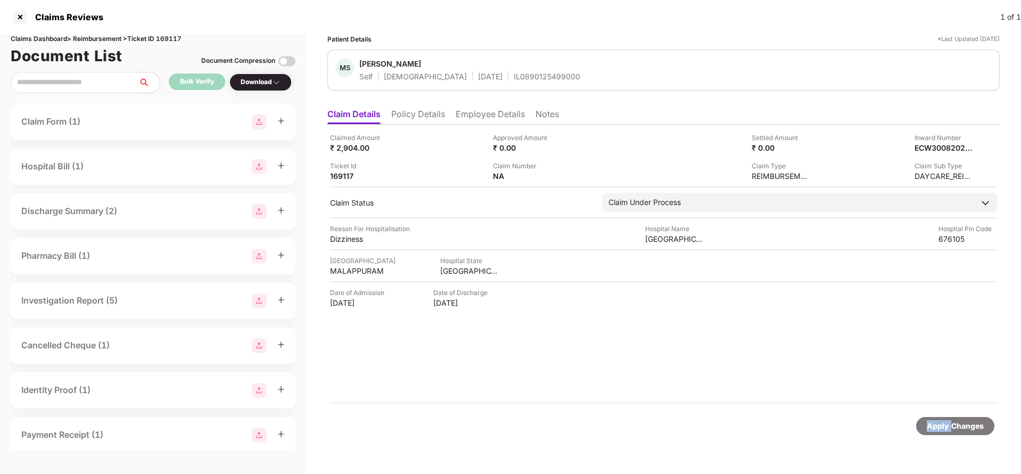
click at [944, 421] on div "Apply Changes" at bounding box center [954, 426] width 57 height 12
